Goal: Transaction & Acquisition: Purchase product/service

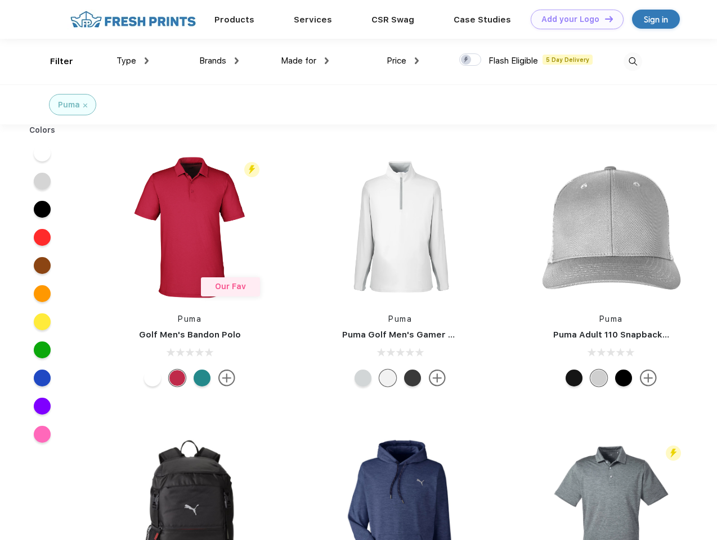
scroll to position [1, 0]
click at [573, 19] on link "Add your Logo Design Tool" at bounding box center [577, 20] width 93 height 20
click at [0, 0] on div "Design Tool" at bounding box center [0, 0] width 0 height 0
click at [604, 19] on link "Add your Logo Design Tool" at bounding box center [577, 20] width 93 height 20
click at [54, 61] on div "Filter" at bounding box center [61, 61] width 23 height 13
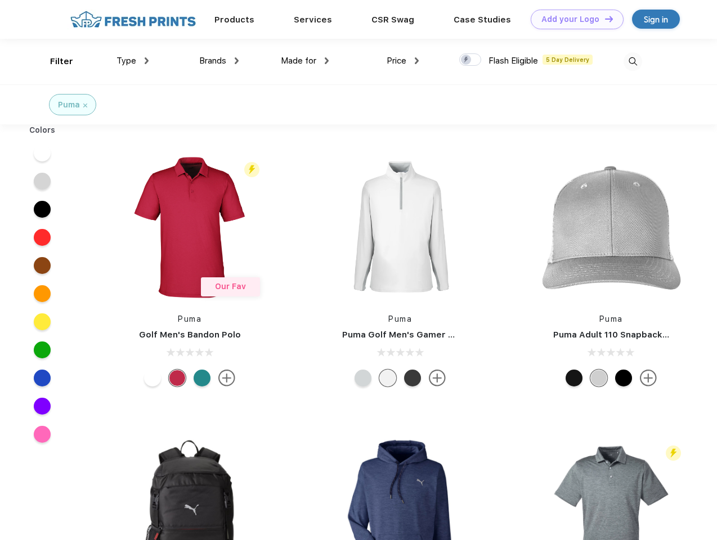
click at [133, 61] on span "Type" at bounding box center [126, 61] width 20 height 10
click at [219, 61] on span "Brands" at bounding box center [212, 61] width 27 height 10
click at [305, 61] on span "Made for" at bounding box center [298, 61] width 35 height 10
click at [403, 61] on span "Price" at bounding box center [397, 61] width 20 height 10
click at [470, 60] on div at bounding box center [470, 59] width 22 height 12
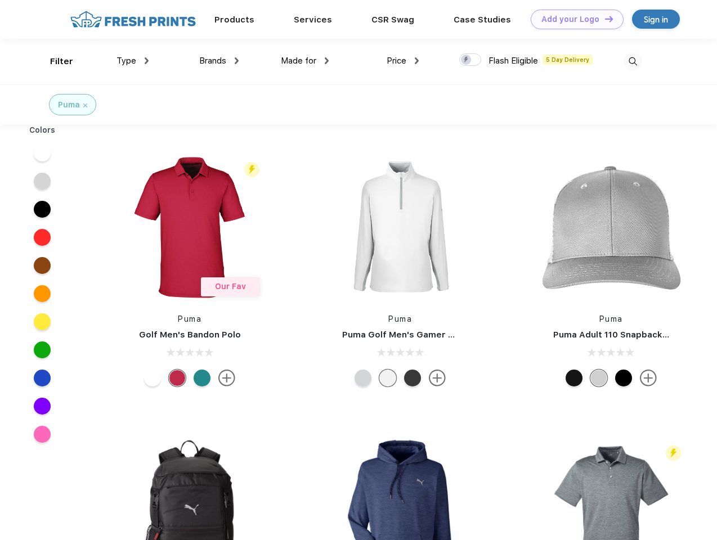
click at [467, 60] on input "checkbox" at bounding box center [462, 56] width 7 height 7
click at [633, 61] on img at bounding box center [633, 61] width 19 height 19
